Goal: Obtain resource: Obtain resource

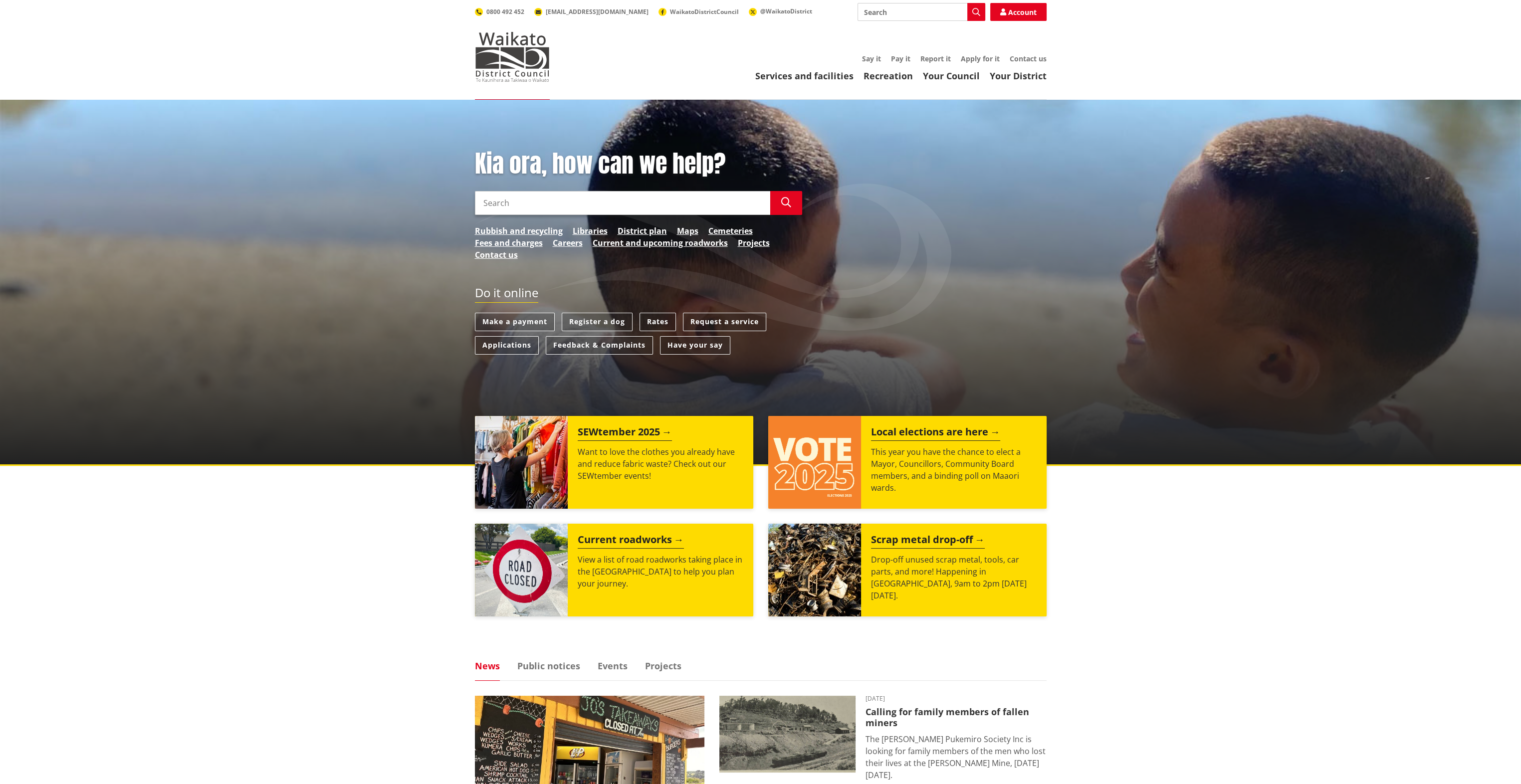
click at [509, 199] on input "Search" at bounding box center [622, 202] width 295 height 24
type input "property file"
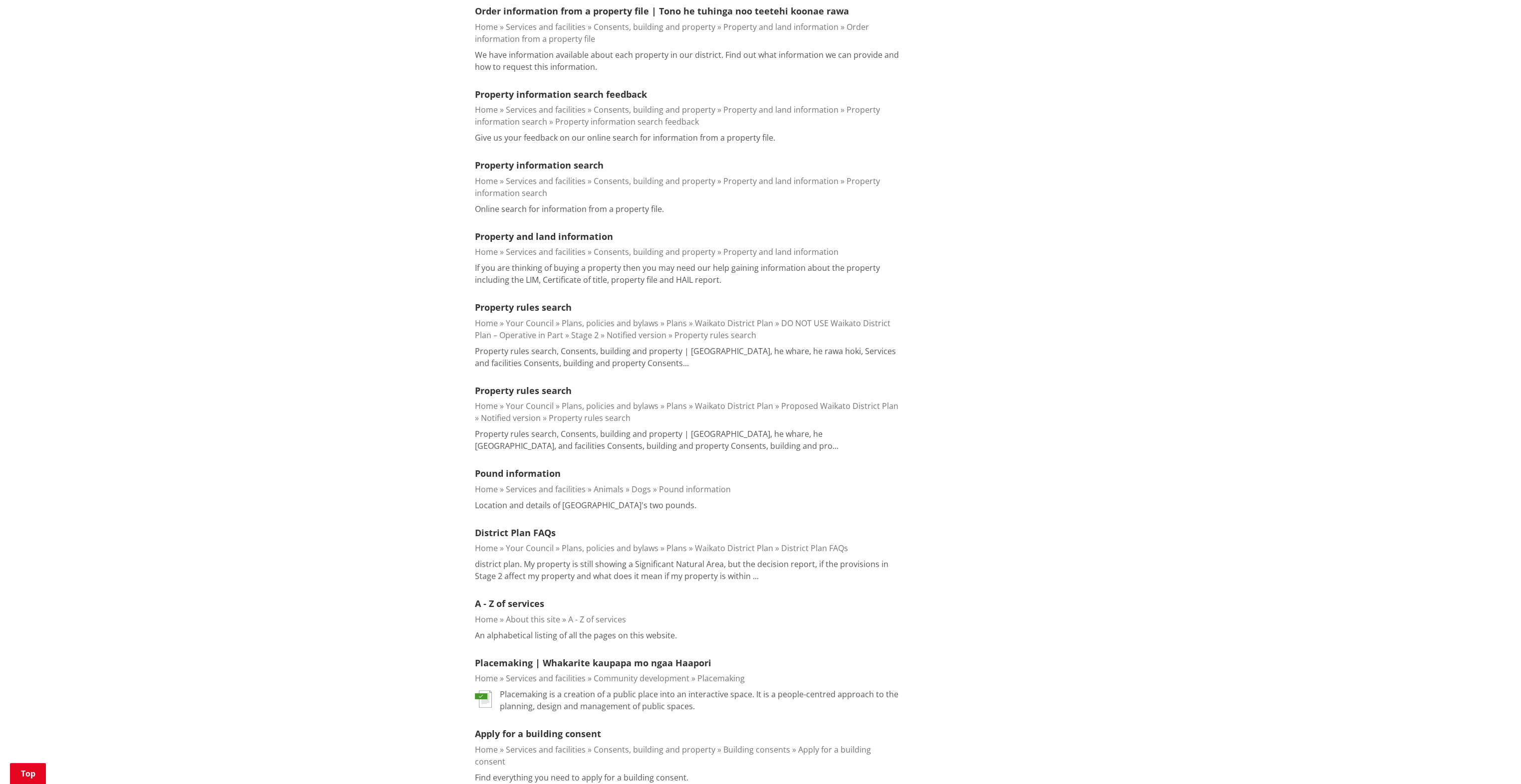
scroll to position [499, 0]
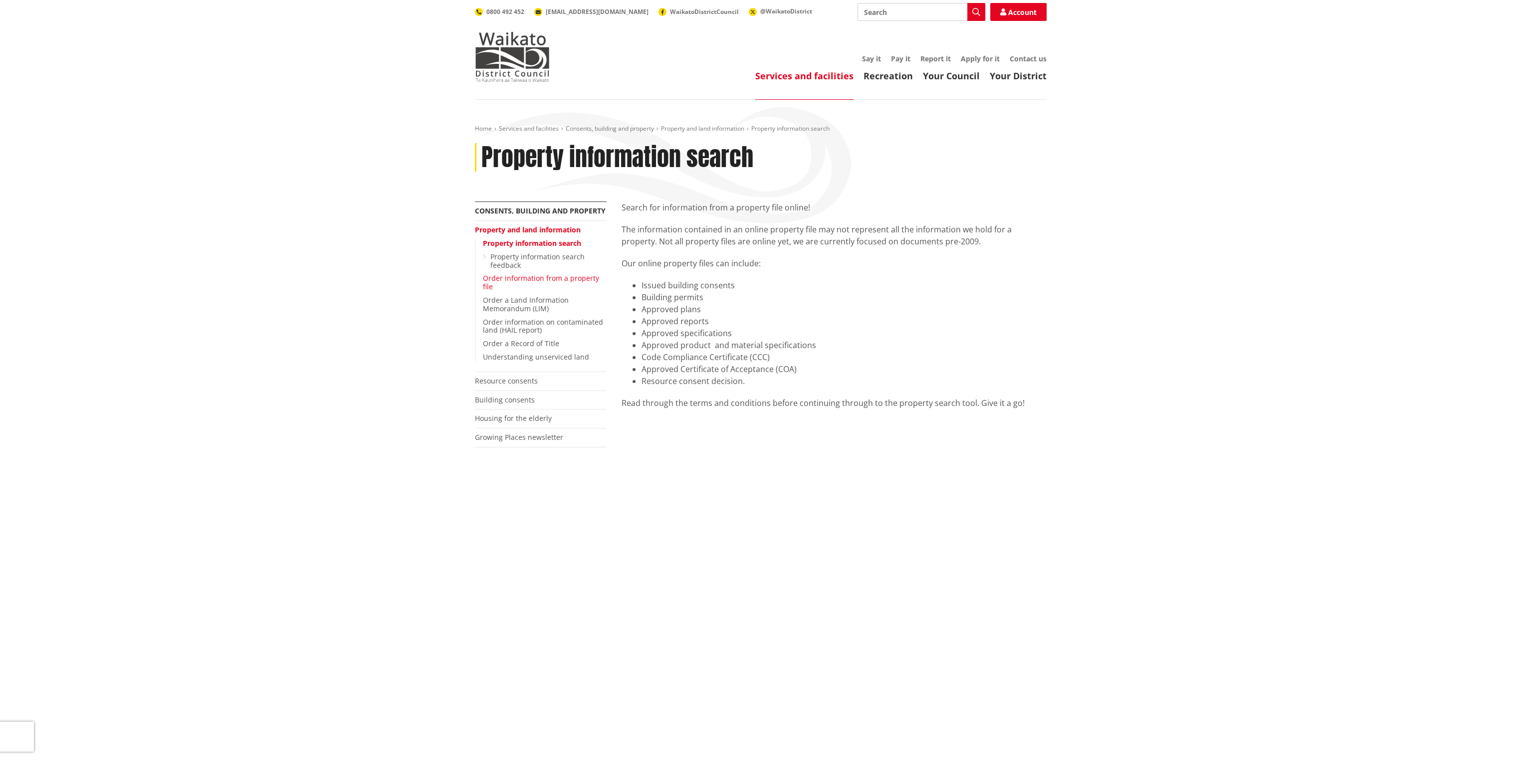
click at [517, 278] on link "Order information from a property file" at bounding box center [541, 282] width 116 height 18
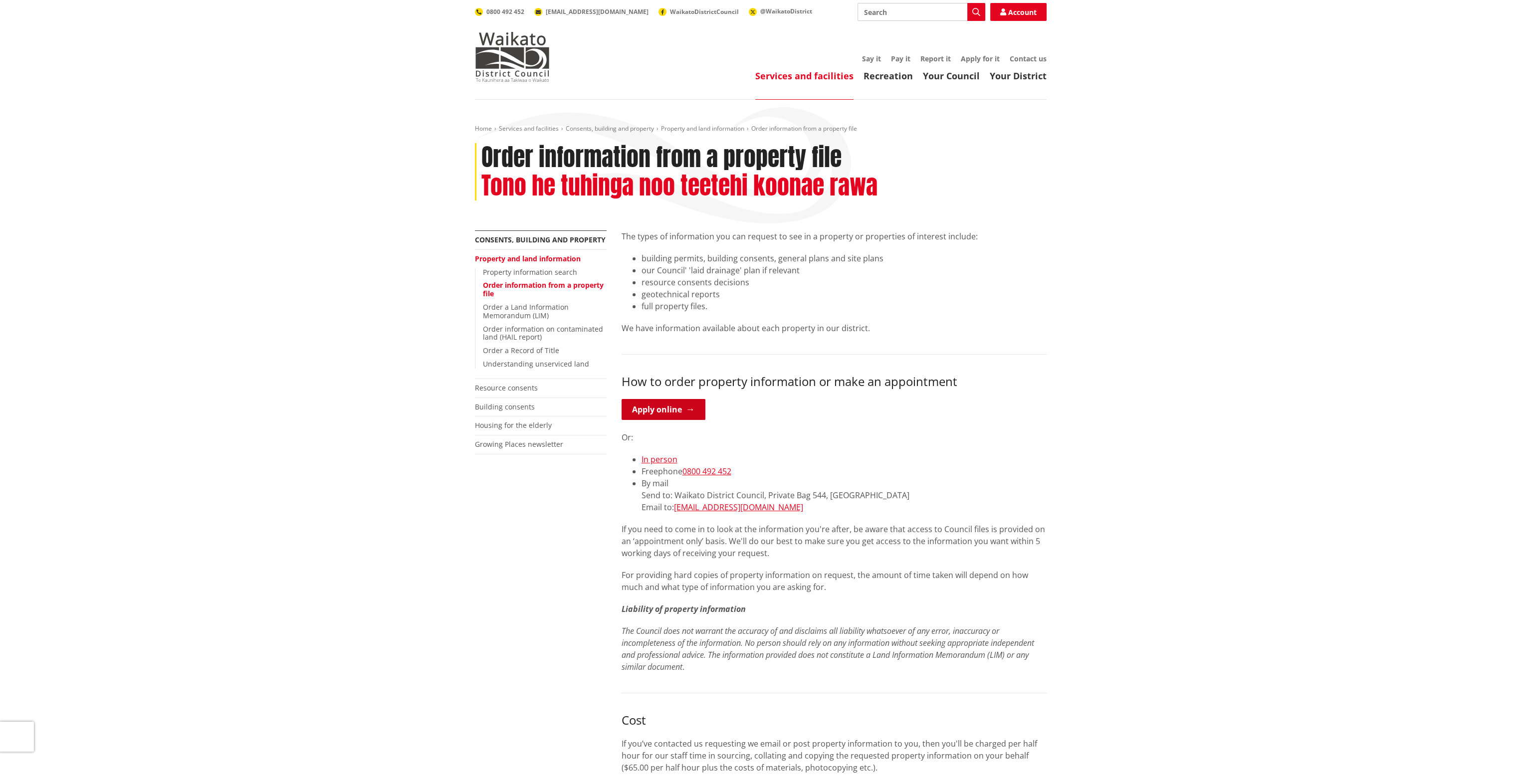
click at [671, 409] on link "Apply online" at bounding box center [664, 409] width 84 height 21
